Goal: Information Seeking & Learning: Learn about a topic

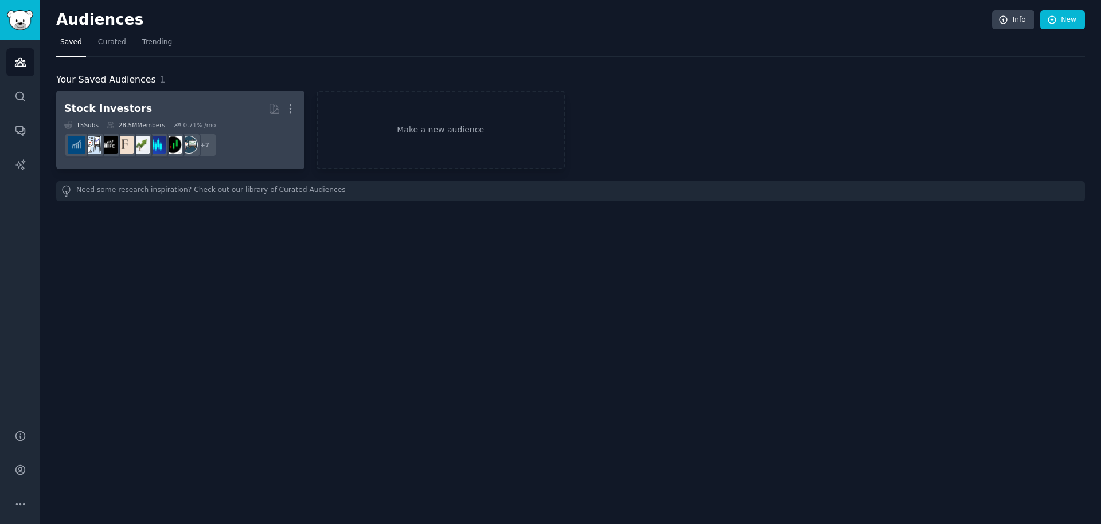
click at [235, 96] on link "Stock Investors More 15 Sub s 28.5M Members 0.71 % /mo r/ValueInvesting, r/Fore…" at bounding box center [180, 130] width 248 height 79
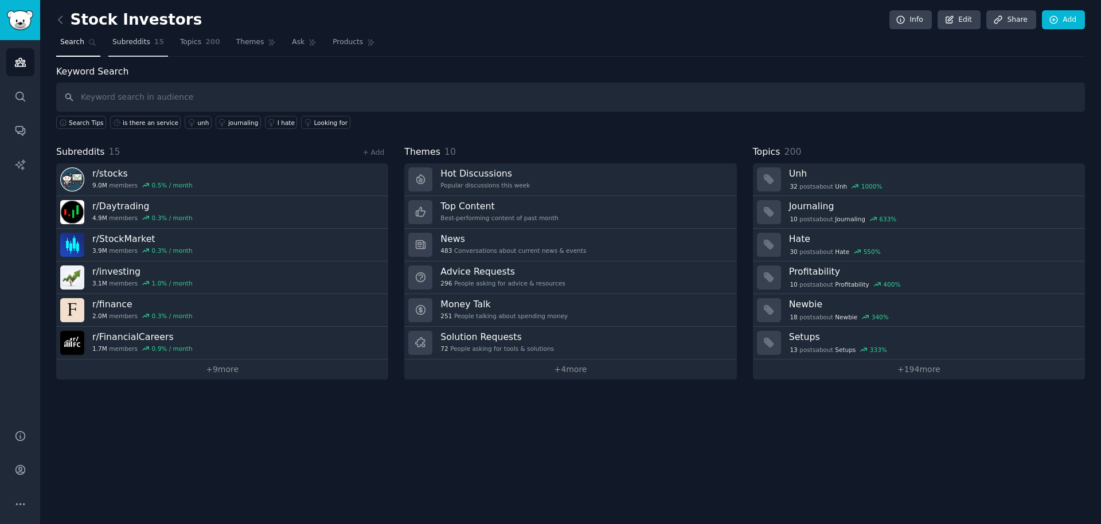
click at [149, 46] on link "Subreddits 15" at bounding box center [138, 45] width 60 height 24
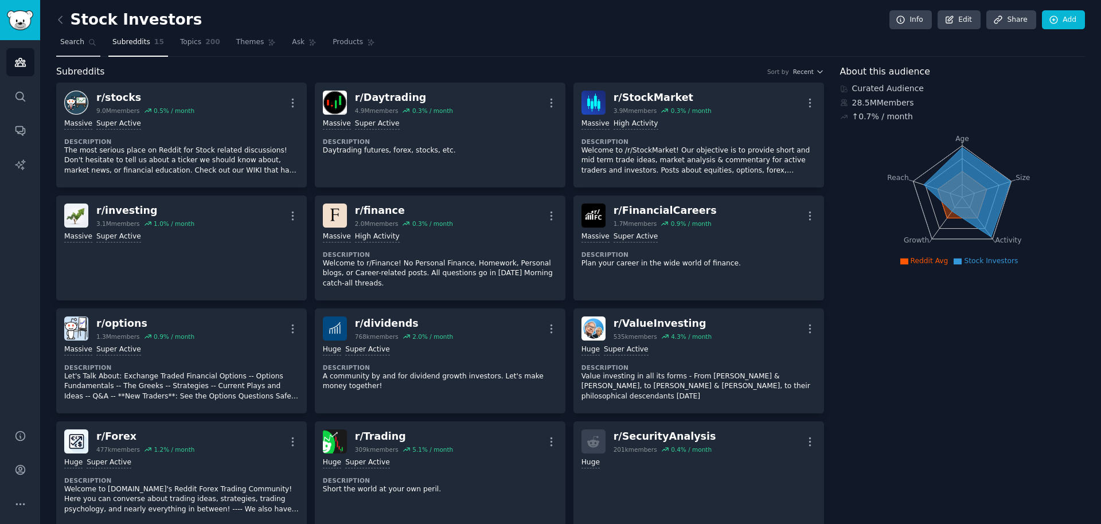
click at [91, 49] on link "Search" at bounding box center [78, 45] width 44 height 24
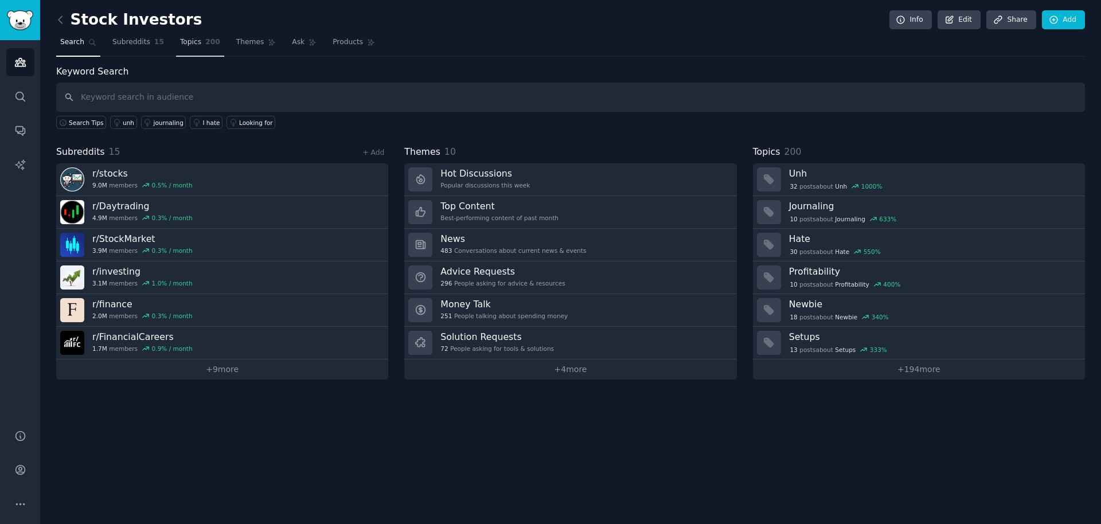
click at [188, 46] on span "Topics" at bounding box center [190, 42] width 21 height 10
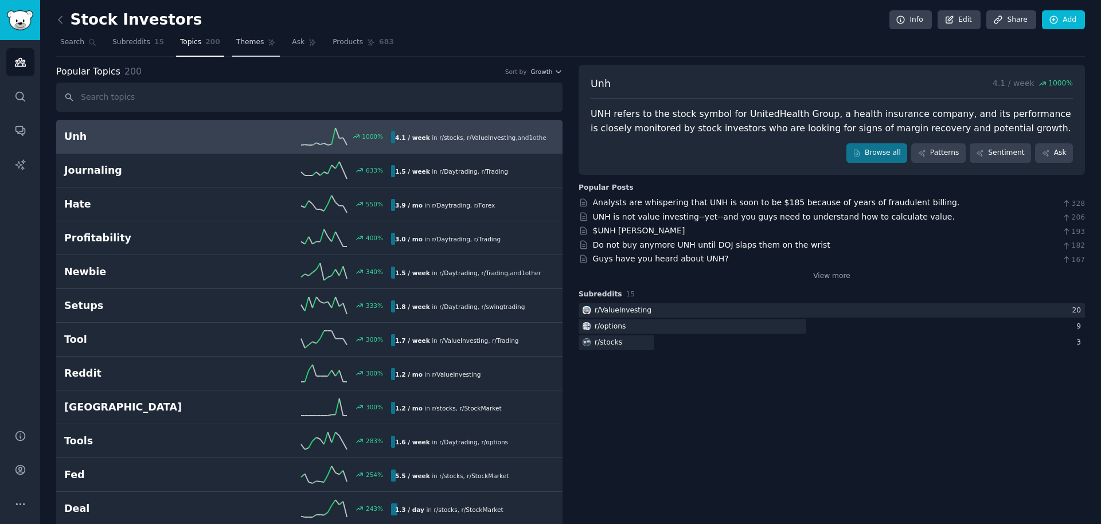
click at [253, 44] on span "Themes" at bounding box center [250, 42] width 28 height 10
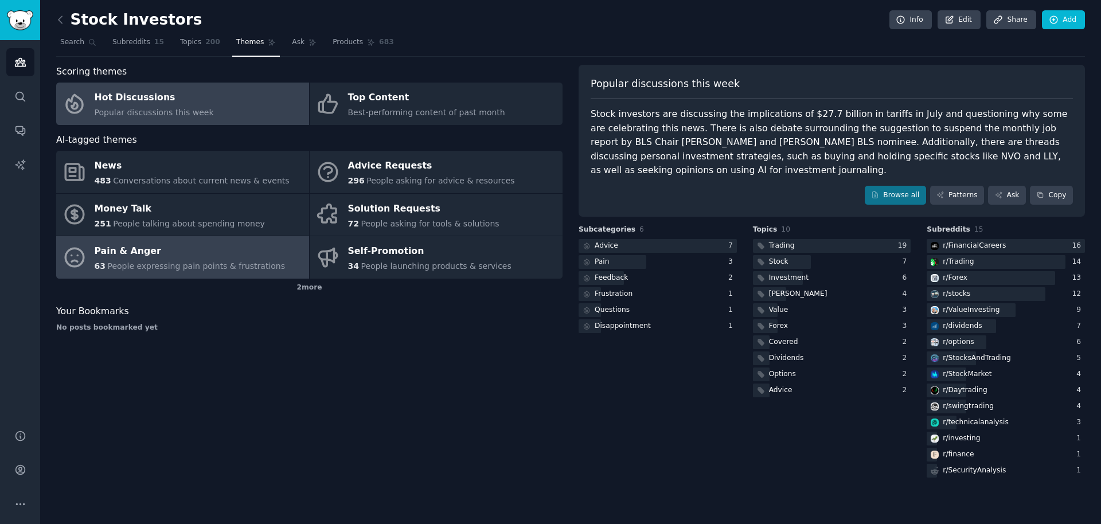
click at [259, 252] on div "Pain & Anger" at bounding box center [190, 252] width 191 height 18
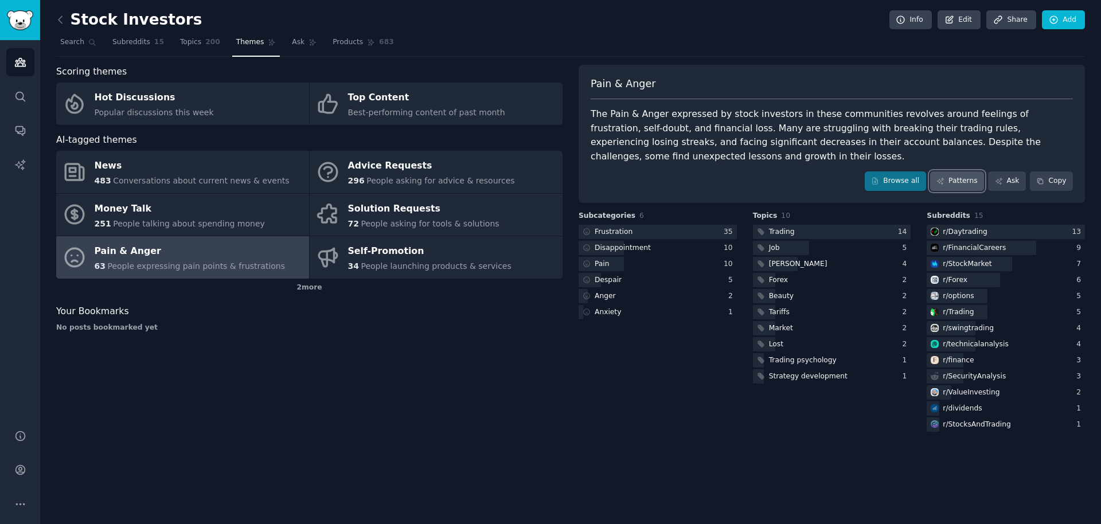
click at [959, 181] on link "Patterns" at bounding box center [957, 180] width 54 height 19
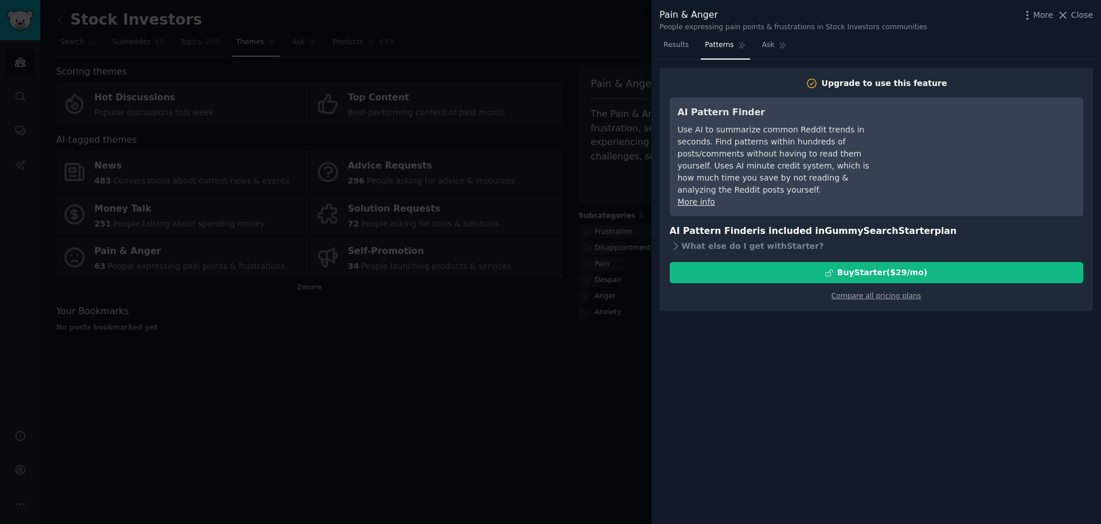
click at [561, 400] on div at bounding box center [550, 262] width 1101 height 524
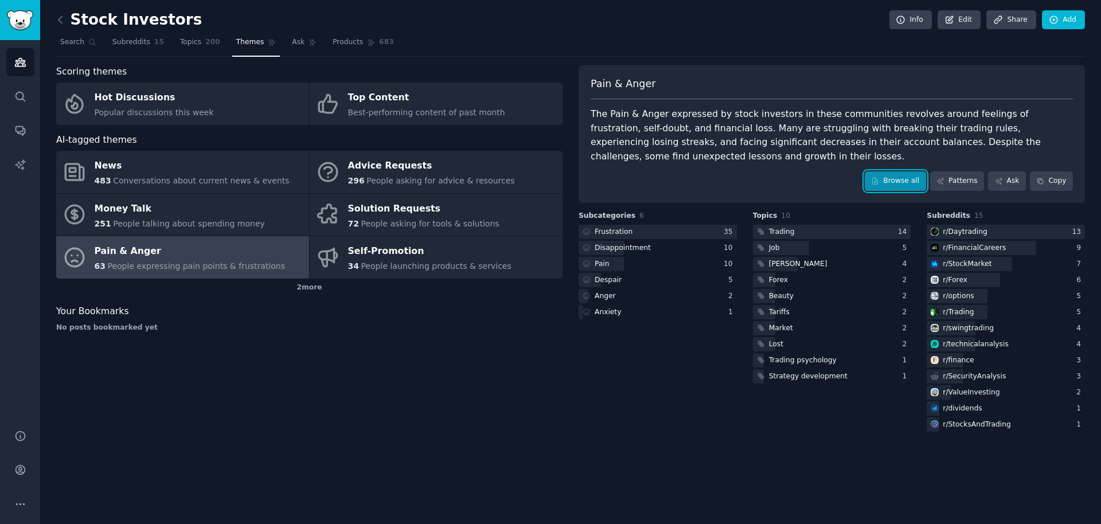
click at [876, 175] on link "Browse all" at bounding box center [895, 180] width 61 height 19
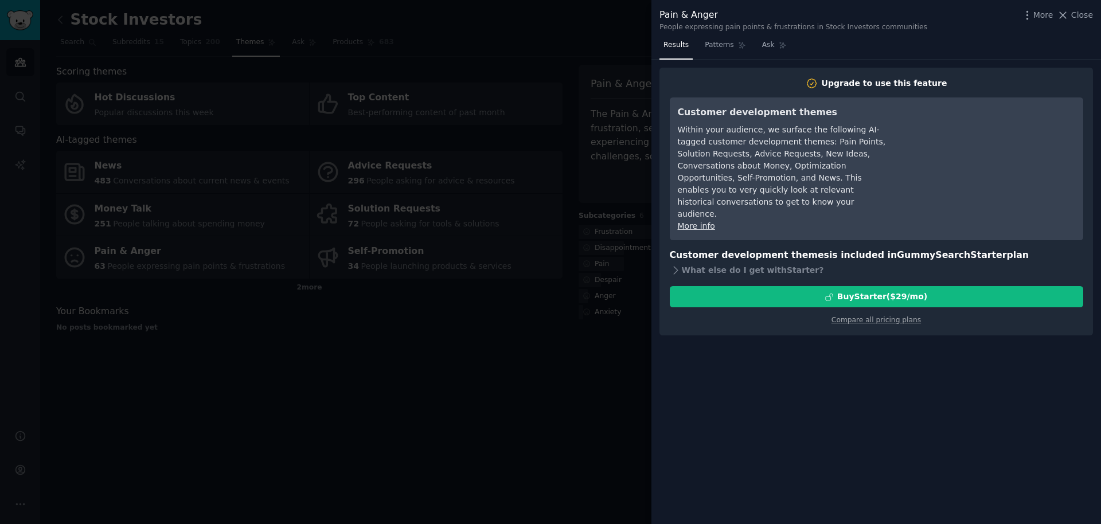
click at [553, 405] on div at bounding box center [550, 262] width 1101 height 524
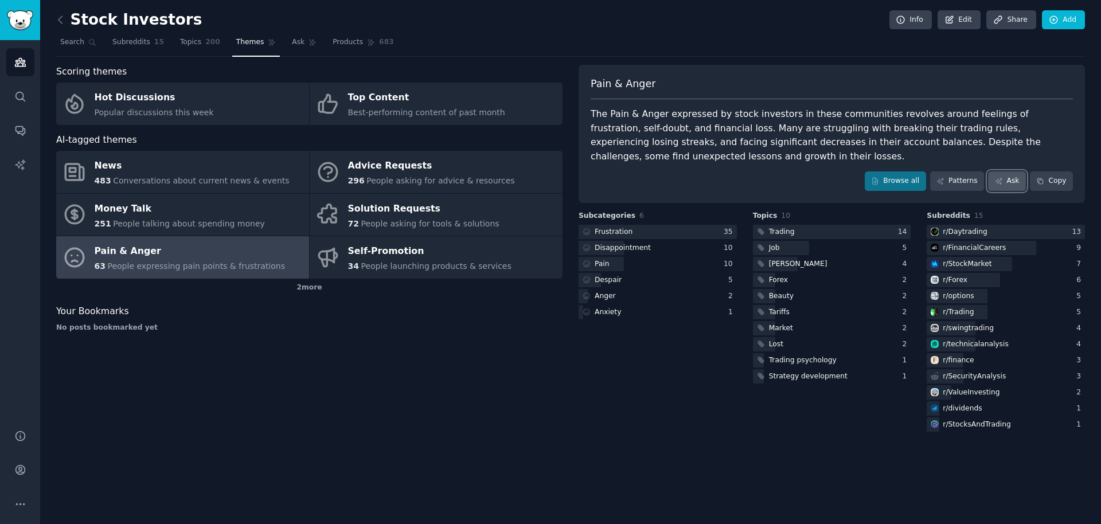
click at [1023, 178] on link "Ask" at bounding box center [1007, 180] width 38 height 19
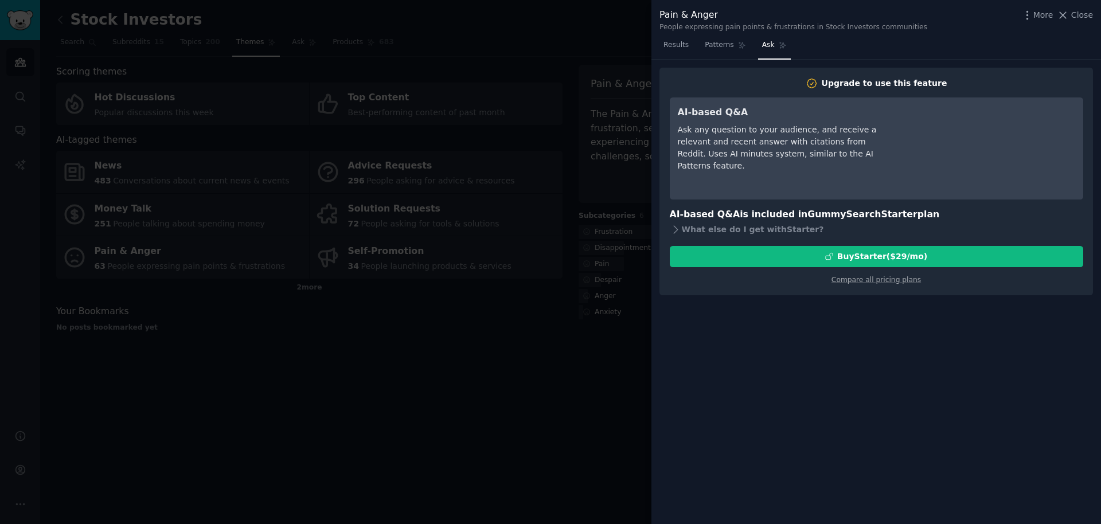
click at [544, 409] on div at bounding box center [550, 262] width 1101 height 524
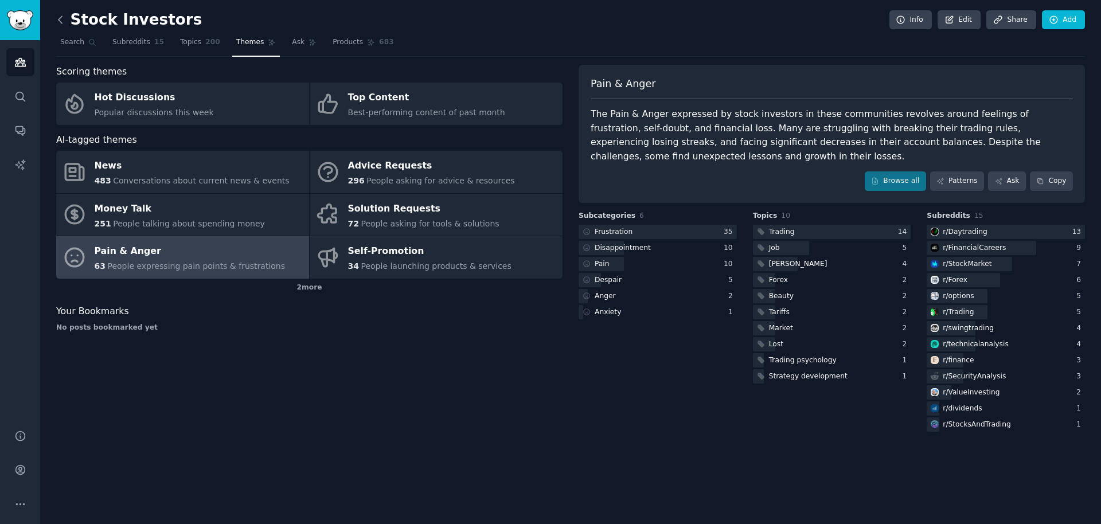
click at [57, 19] on icon at bounding box center [60, 20] width 12 height 12
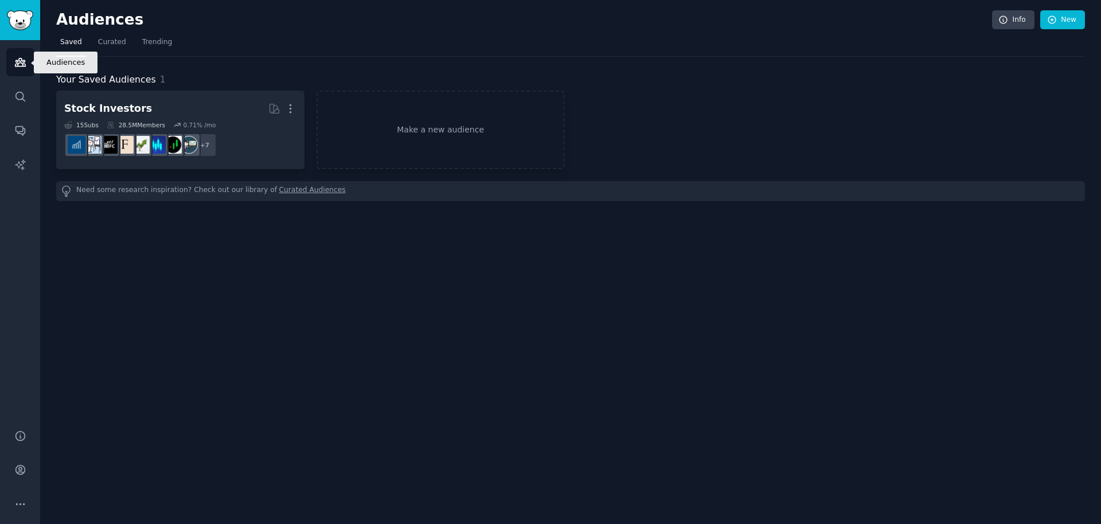
click at [20, 58] on icon "Sidebar" at bounding box center [20, 62] width 10 height 8
click at [13, 56] on link "Audiences" at bounding box center [20, 62] width 28 height 28
click at [11, 112] on div "Audiences Search Conversations AI Reports" at bounding box center [20, 228] width 40 height 376
click at [17, 104] on link "Search" at bounding box center [20, 97] width 28 height 28
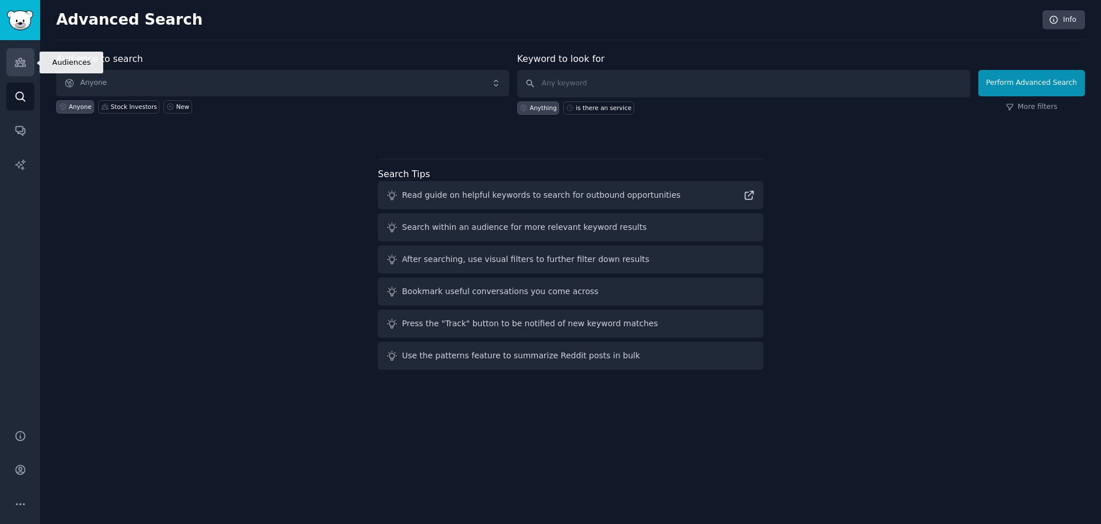
click at [24, 62] on icon "Sidebar" at bounding box center [20, 62] width 10 height 8
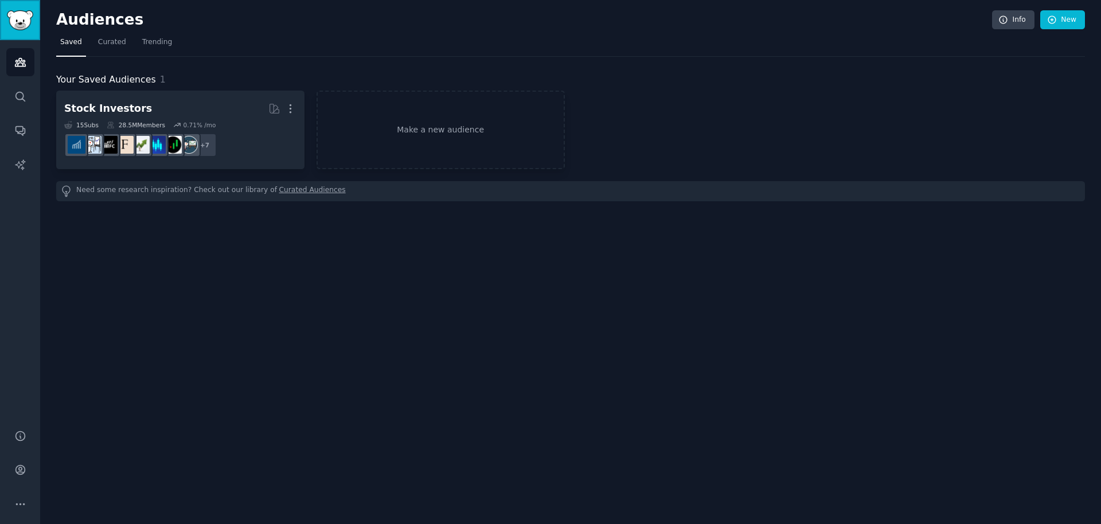
click at [26, 23] on img "Sidebar" at bounding box center [20, 20] width 26 height 20
click at [401, 109] on link "Make a new audience" at bounding box center [441, 130] width 248 height 79
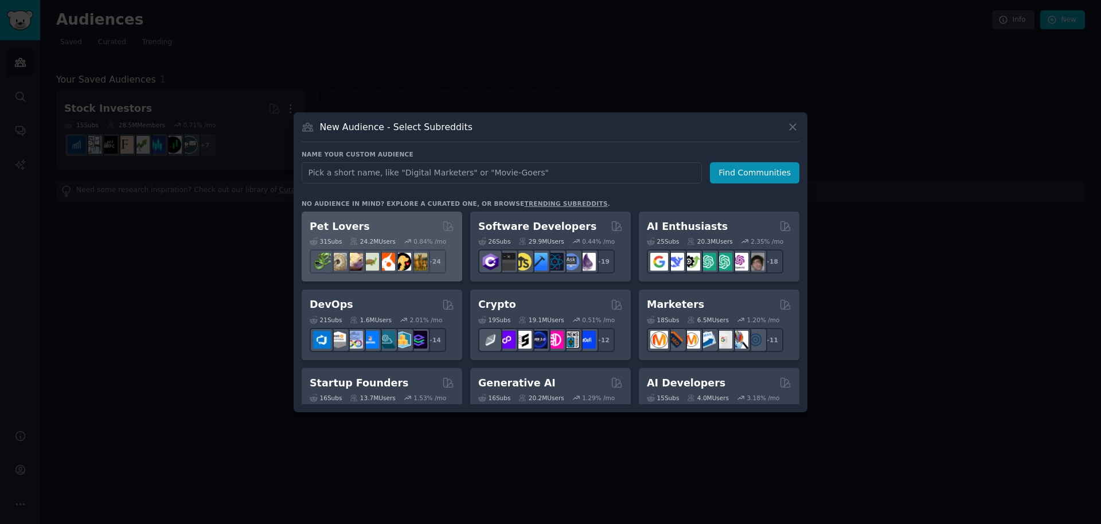
scroll to position [14, 0]
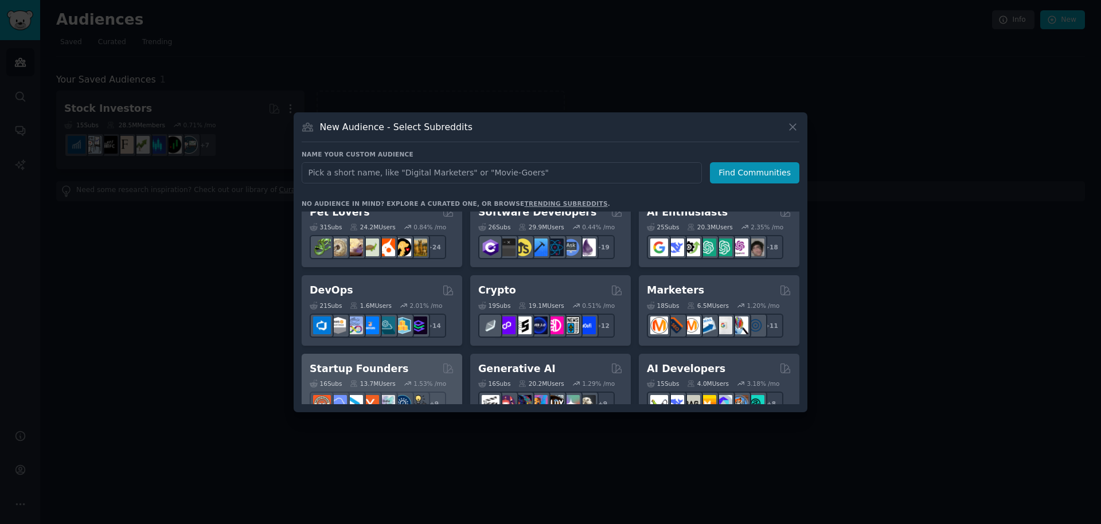
click at [415, 365] on div "Startup Founders" at bounding box center [382, 369] width 145 height 14
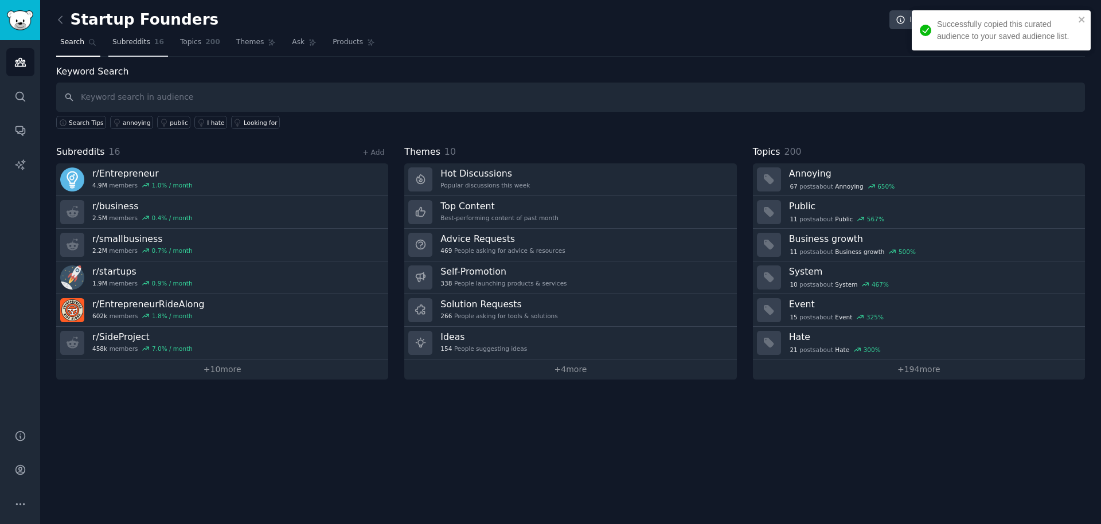
click at [138, 39] on span "Subreddits" at bounding box center [131, 42] width 38 height 10
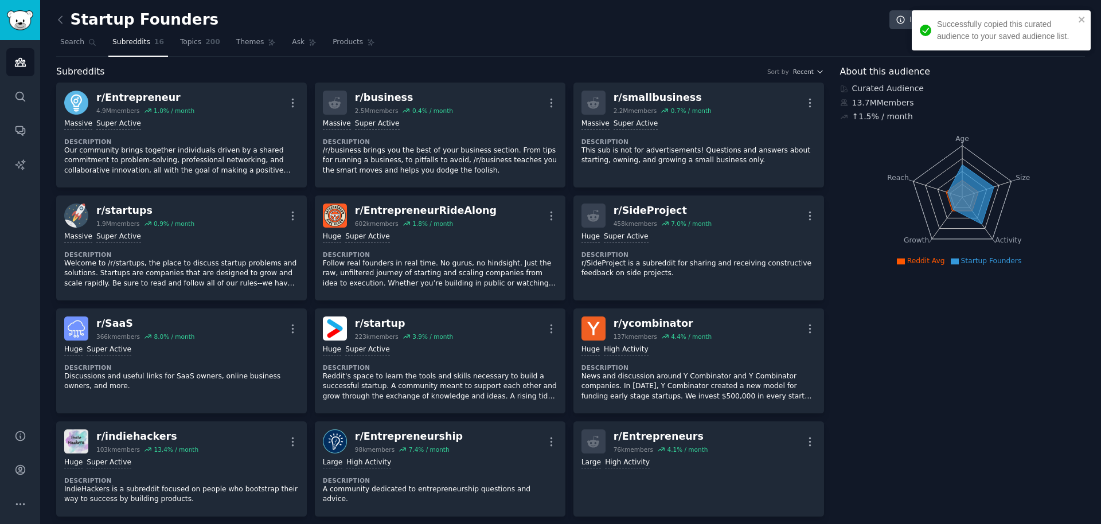
click at [228, 42] on nav "Search Subreddits 16 Topics 200 Themes Ask Products" at bounding box center [570, 45] width 1029 height 24
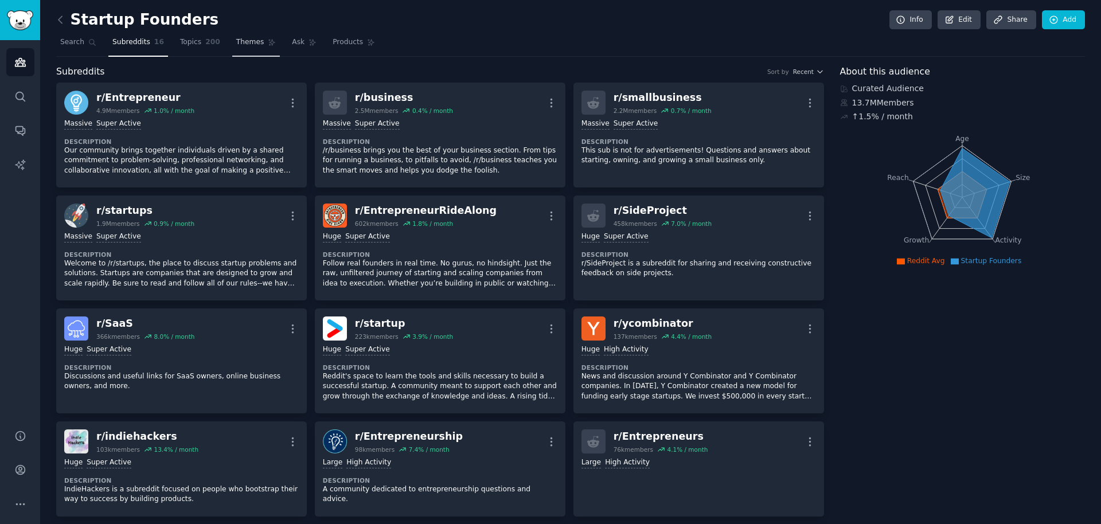
click at [236, 41] on span "Themes" at bounding box center [250, 42] width 28 height 10
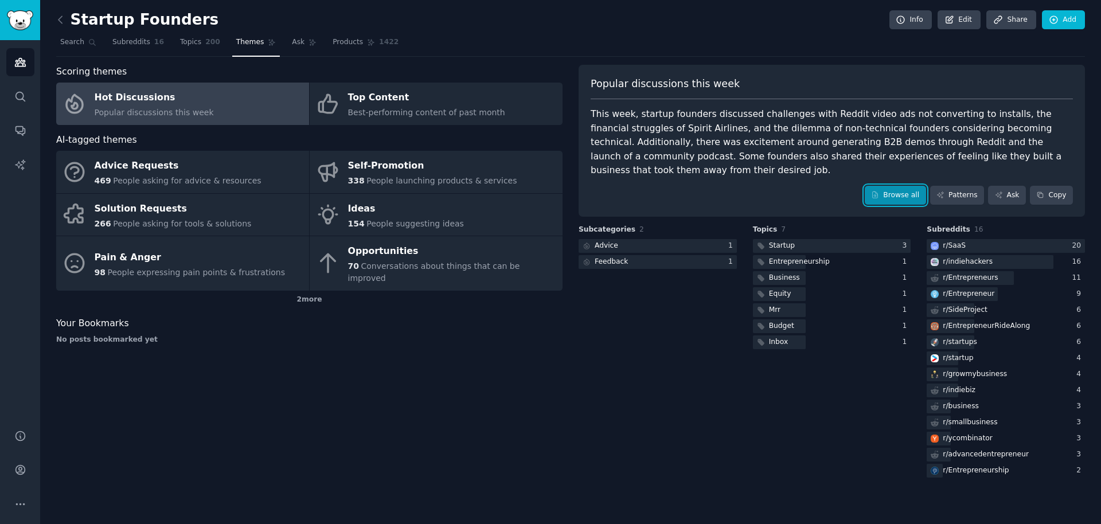
click at [926, 186] on link "Browse all" at bounding box center [895, 195] width 61 height 19
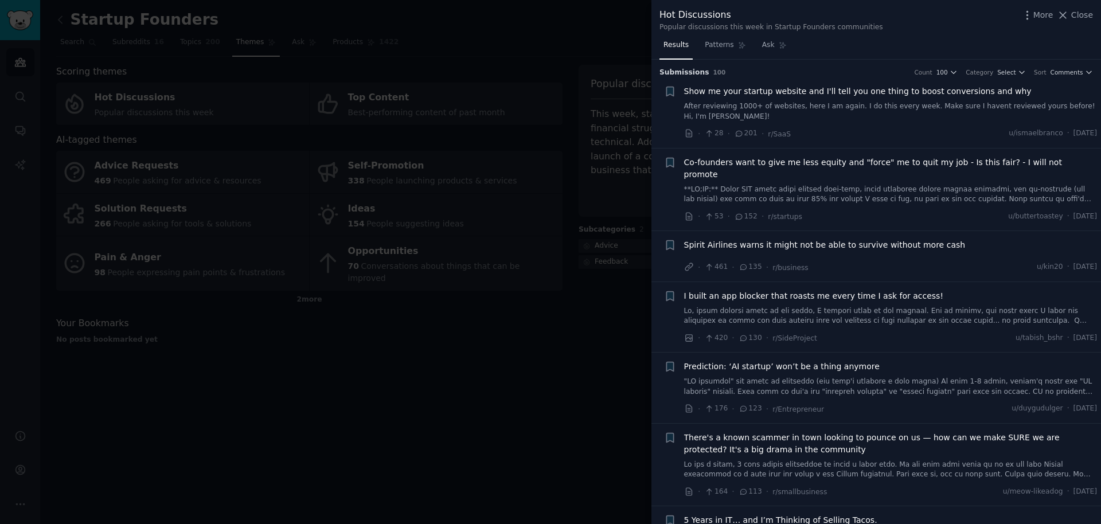
click at [526, 414] on div at bounding box center [550, 262] width 1101 height 524
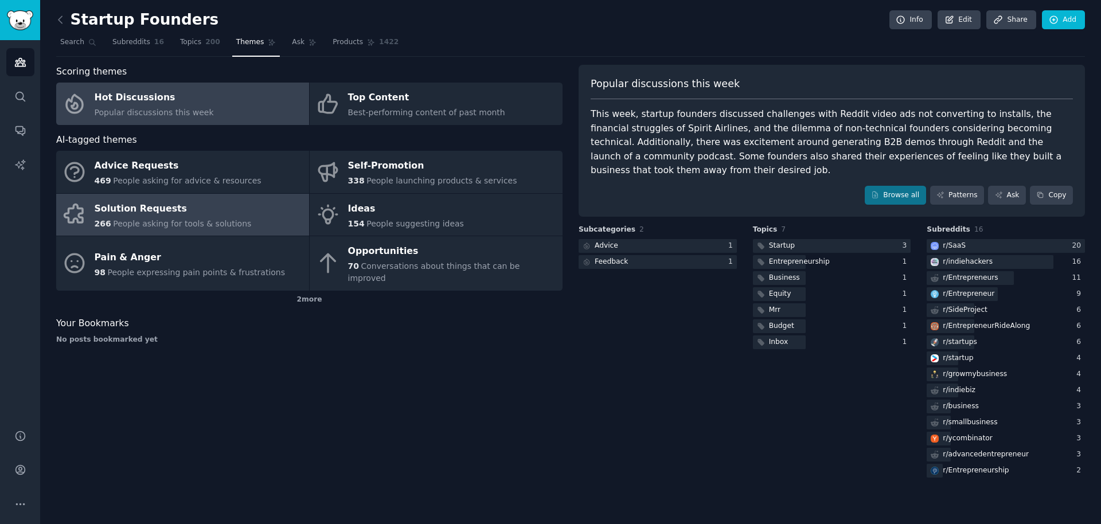
click at [231, 218] on div "266 People asking for tools & solutions" at bounding box center [173, 224] width 157 height 12
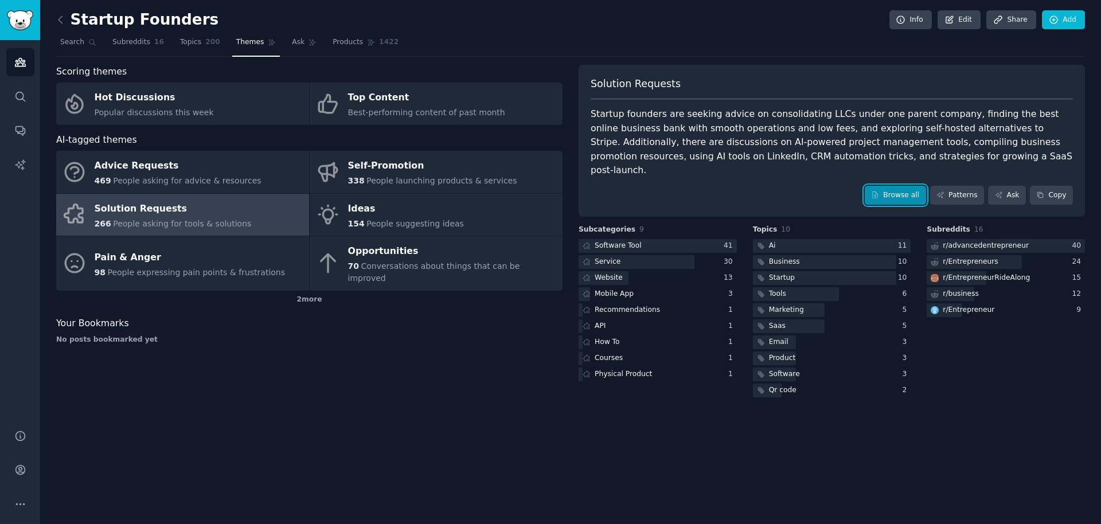
click at [891, 186] on link "Browse all" at bounding box center [895, 195] width 61 height 19
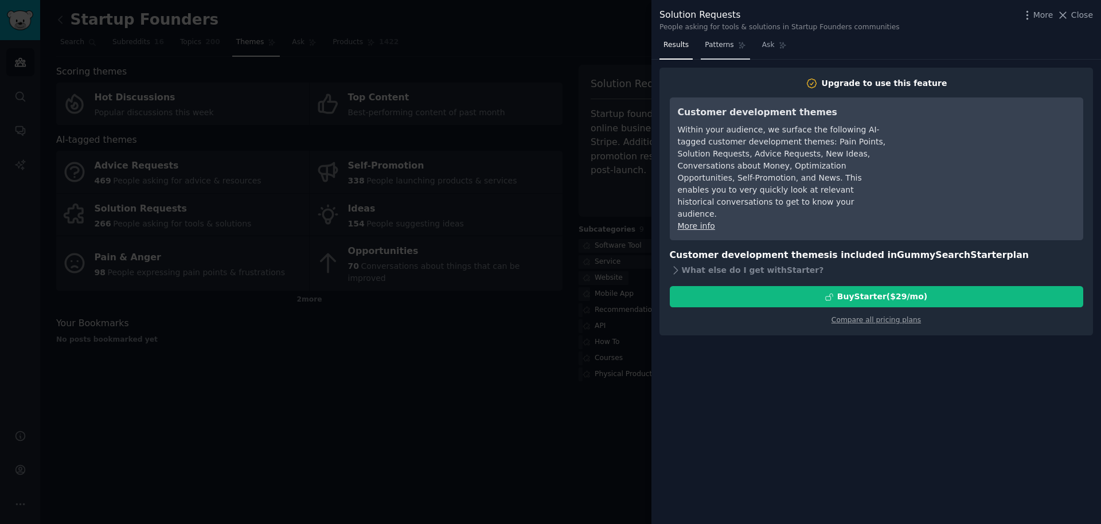
click at [727, 47] on span "Patterns" at bounding box center [719, 45] width 29 height 10
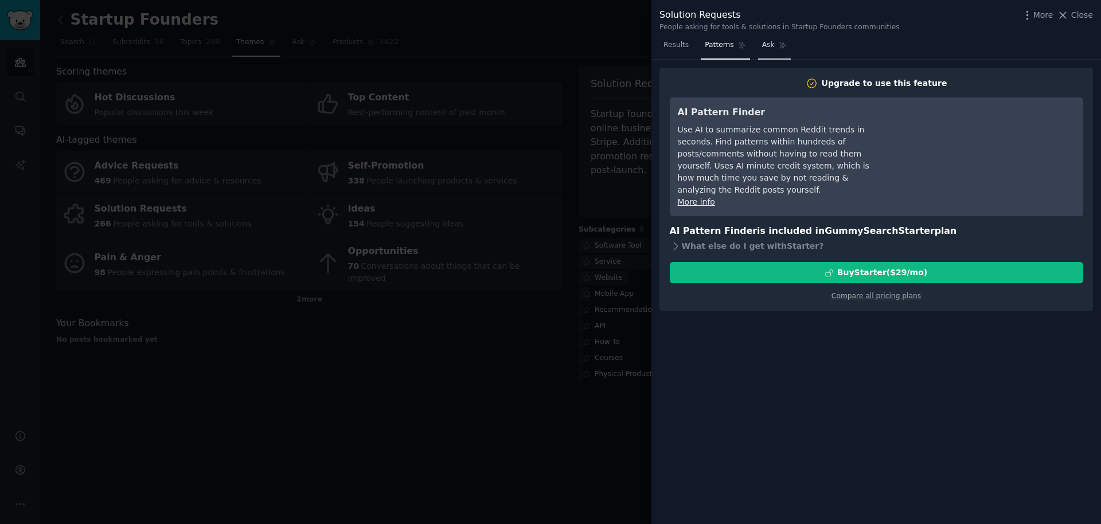
click at [767, 46] on span "Ask" at bounding box center [768, 45] width 13 height 10
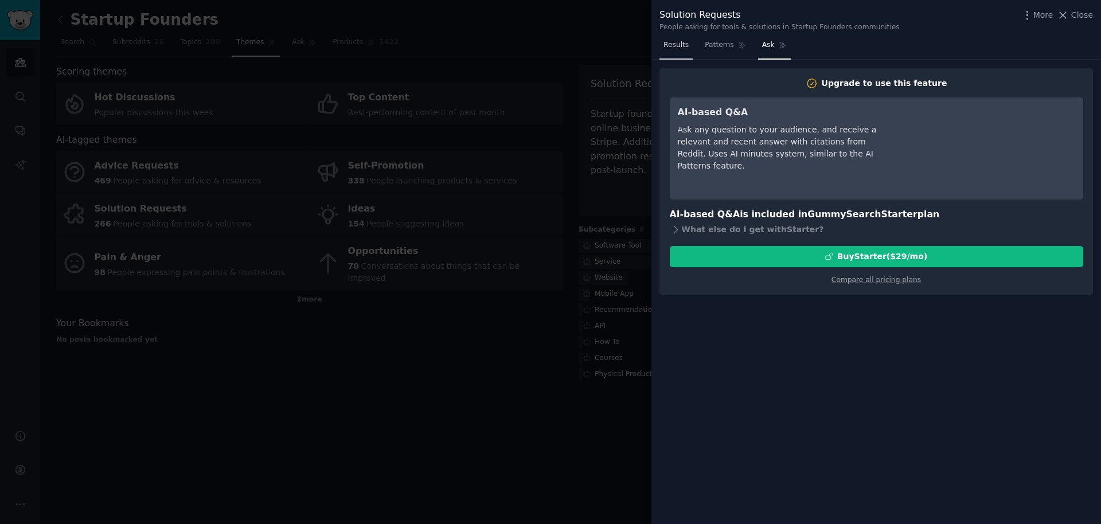
click at [661, 50] on link "Results" at bounding box center [675, 48] width 33 height 24
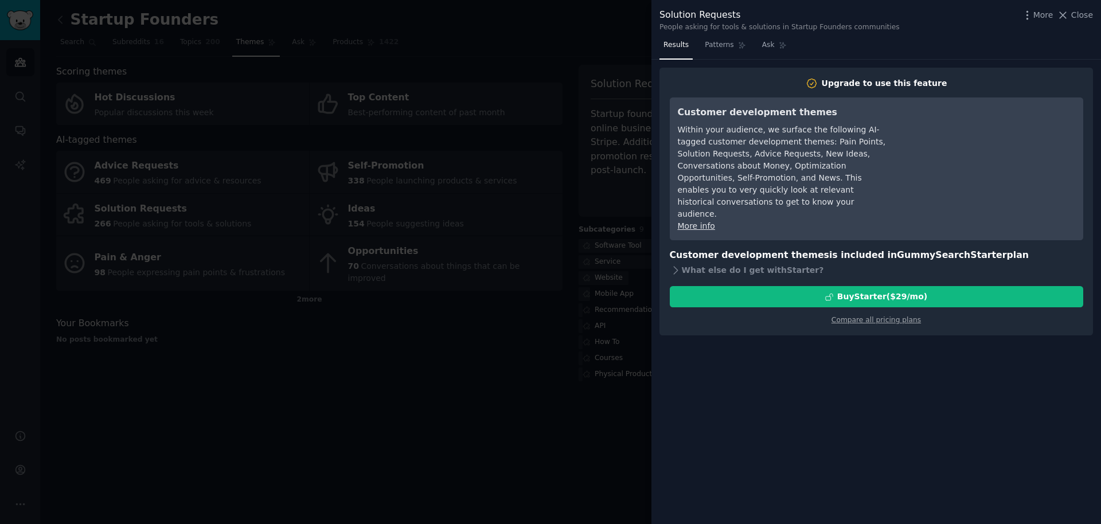
click at [446, 438] on div at bounding box center [550, 262] width 1101 height 524
